Goal: Find specific page/section: Find specific page/section

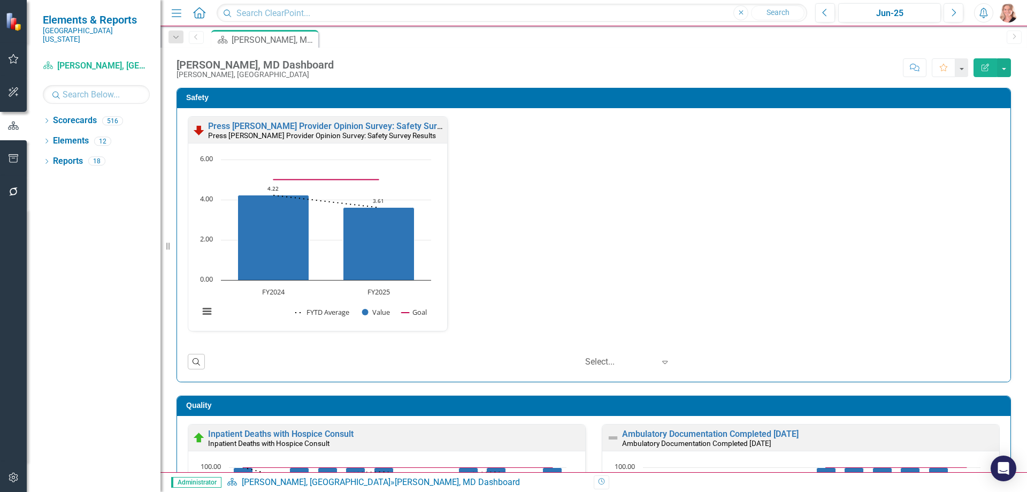
click at [42, 112] on div "Dropdown Scorecards 516 Dropdown Southern [US_STATE] Medical Center Safety Qual…" at bounding box center [94, 302] width 134 height 380
click at [45, 119] on icon "Dropdown" at bounding box center [46, 122] width 7 height 6
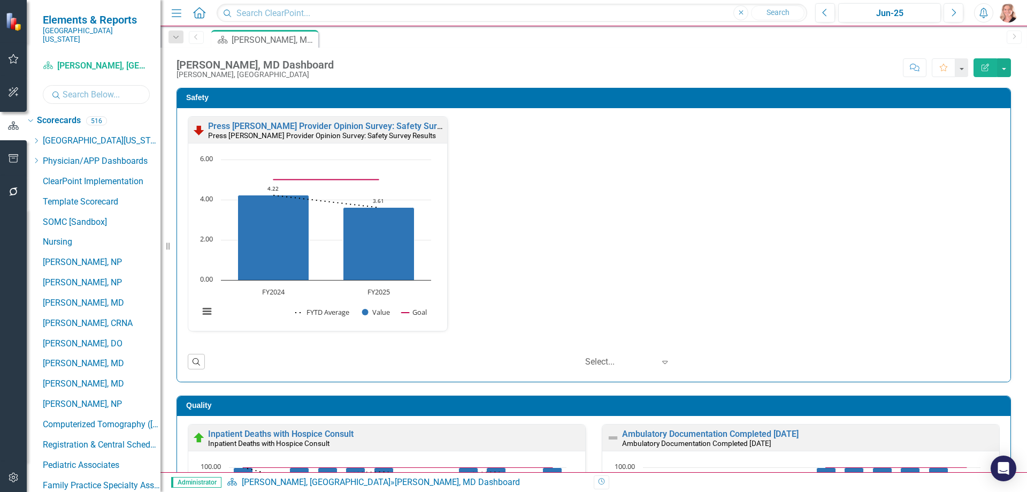
click at [75, 85] on input "text" at bounding box center [96, 94] width 107 height 19
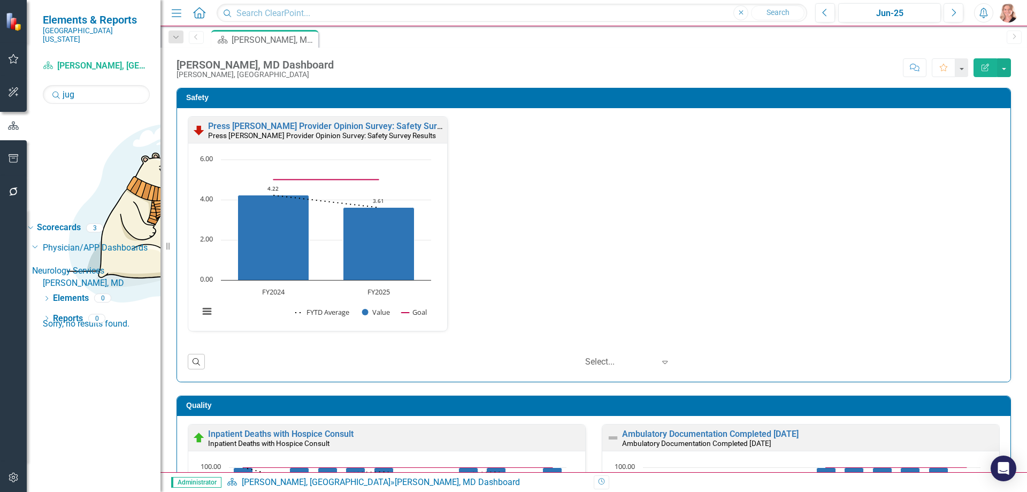
click at [102, 277] on link "[PERSON_NAME], MD" at bounding box center [102, 283] width 118 height 12
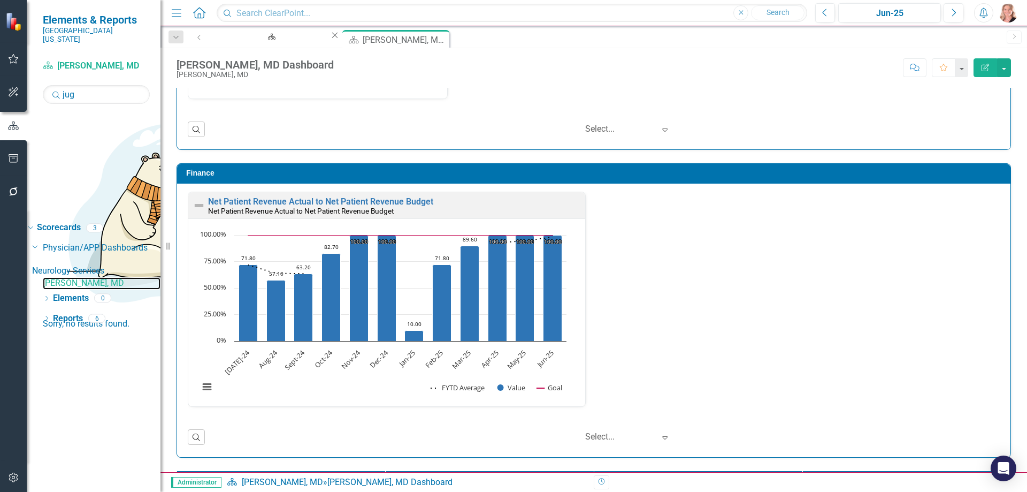
scroll to position [1391, 0]
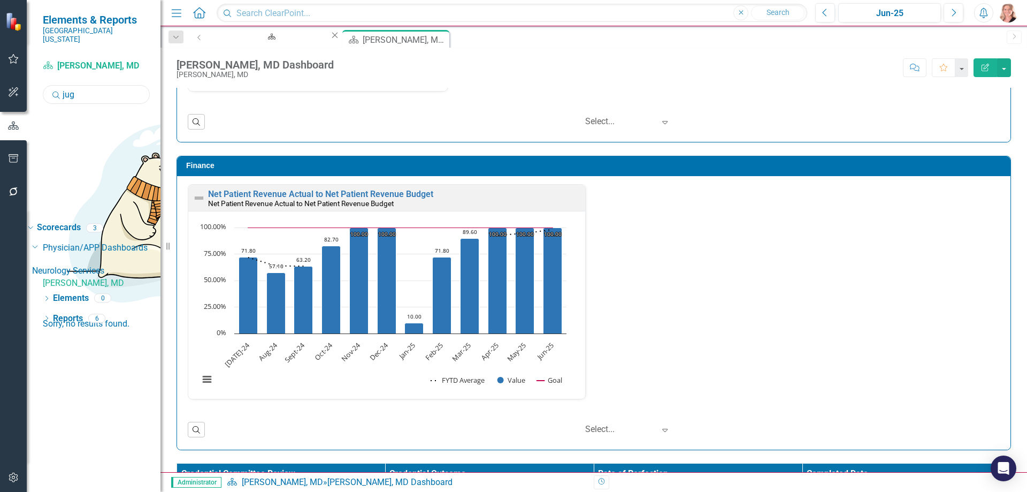
click at [94, 89] on input "jug" at bounding box center [96, 94] width 107 height 19
type input "lang"
drag, startPoint x: 103, startPoint y: 169, endPoint x: 110, endPoint y: 169, distance: 6.4
click at [104, 277] on link "[PERSON_NAME], [GEOGRAPHIC_DATA]" at bounding box center [102, 283] width 118 height 12
